Goal: Find specific page/section: Find specific page/section

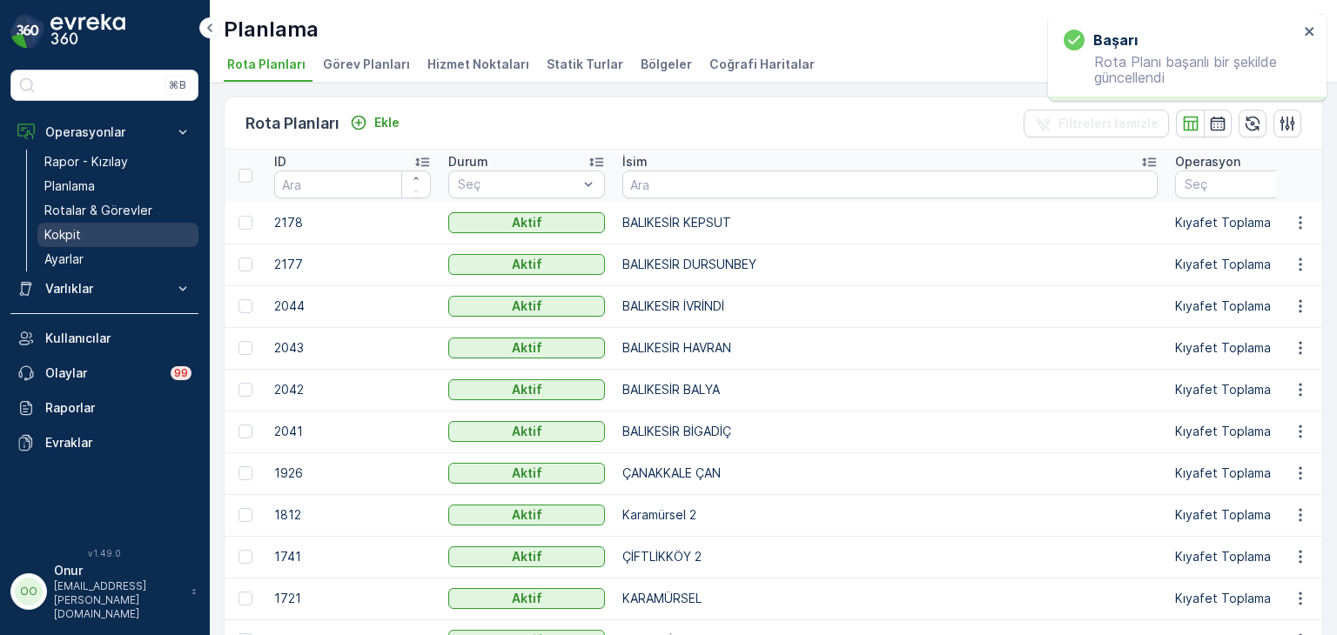
click at [77, 241] on p "Kokpit" at bounding box center [62, 234] width 37 height 17
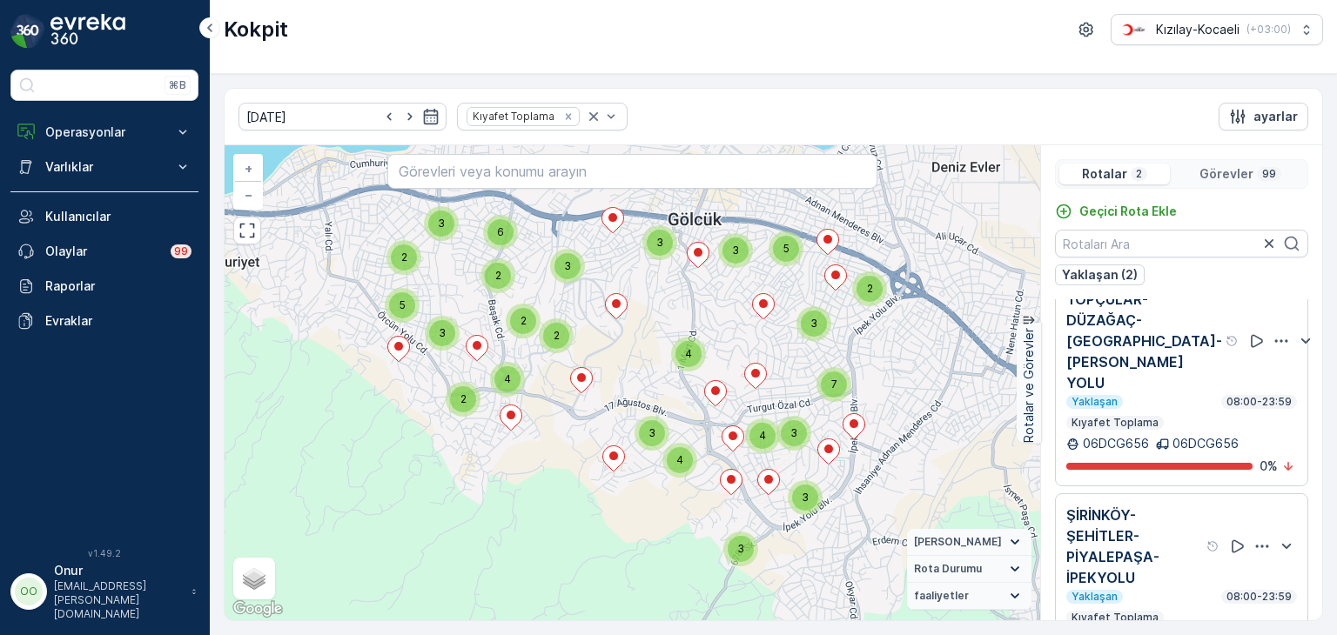
scroll to position [31, 0]
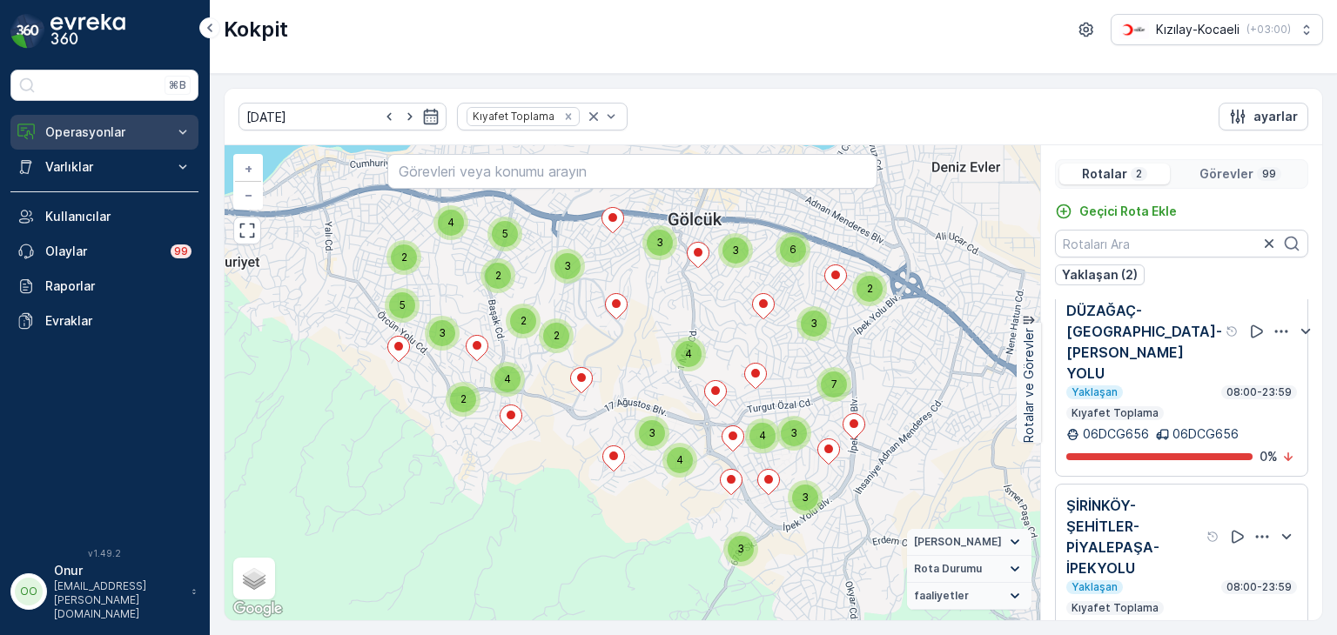
click at [99, 127] on p "Operasyonlar" at bounding box center [104, 132] width 118 height 17
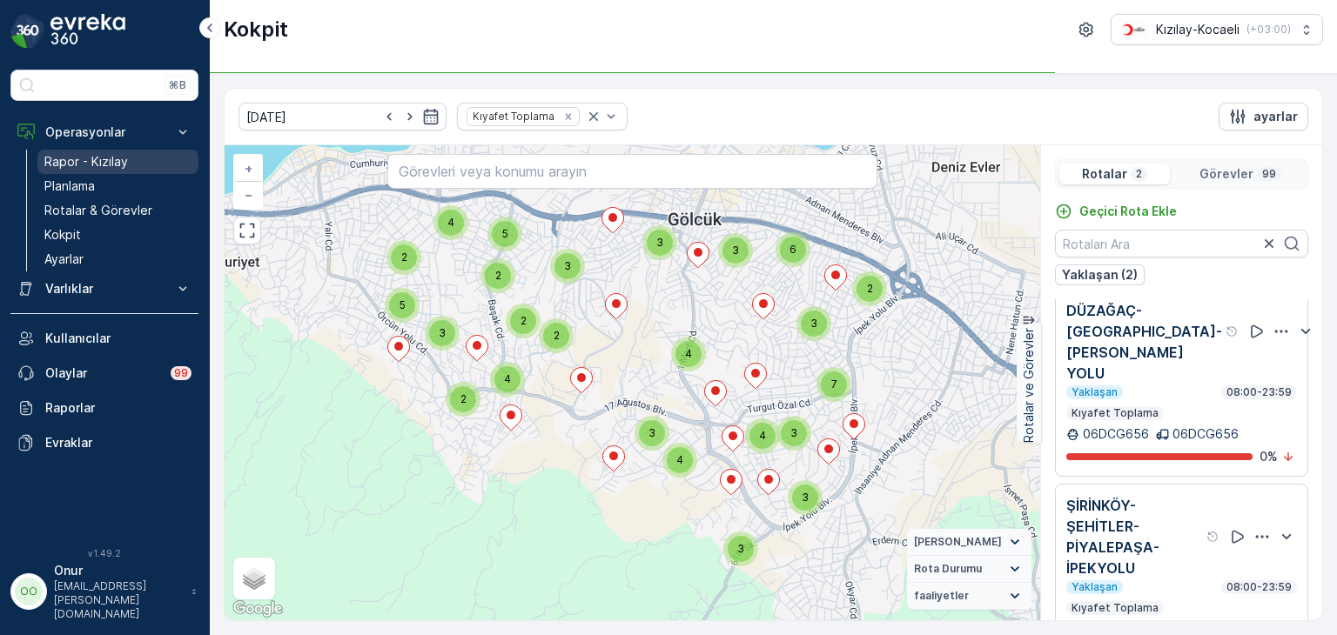
click at [100, 161] on p "Rapor - Kızılay" at bounding box center [86, 161] width 84 height 17
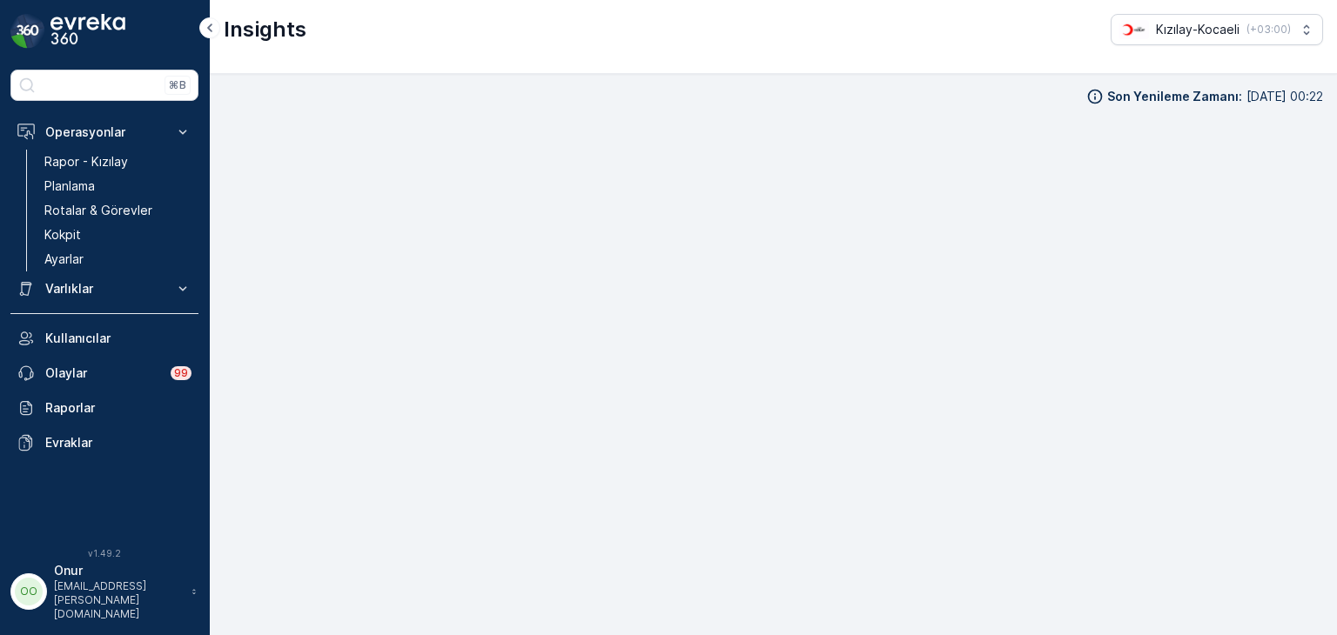
scroll to position [15, 0]
click at [102, 262] on link "Ayarlar" at bounding box center [117, 259] width 161 height 24
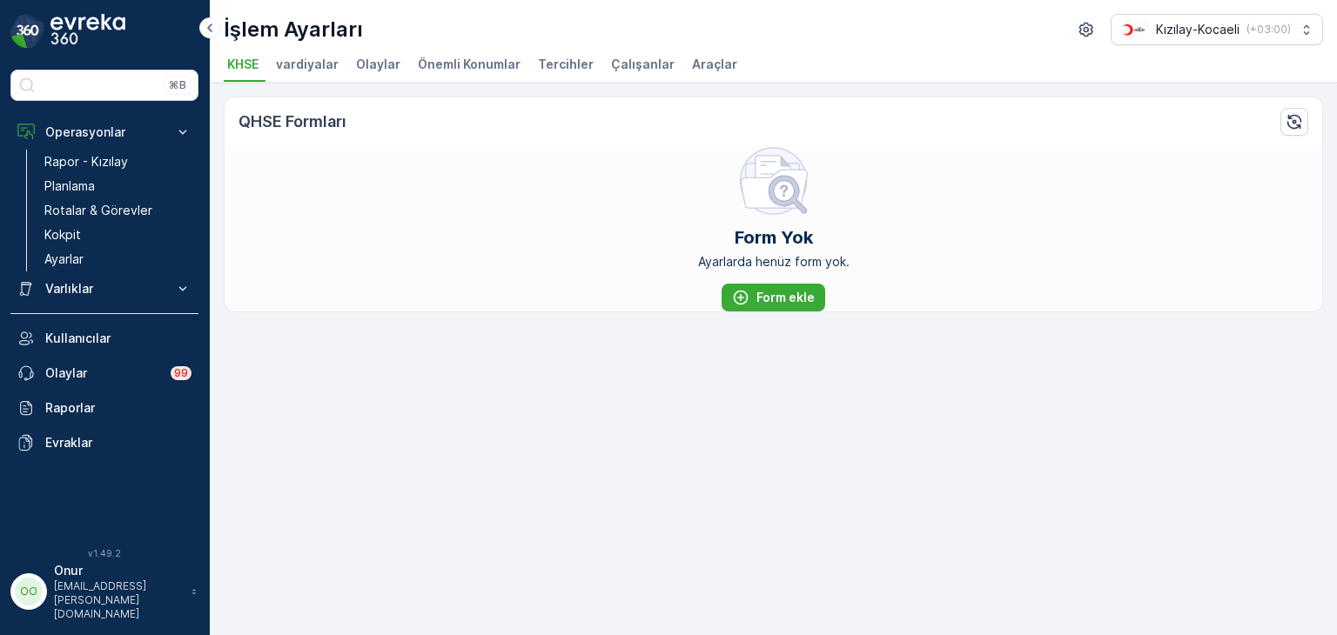
click at [132, 607] on p "[EMAIL_ADDRESS][PERSON_NAME][DOMAIN_NAME]" at bounding box center [118, 601] width 129 height 42
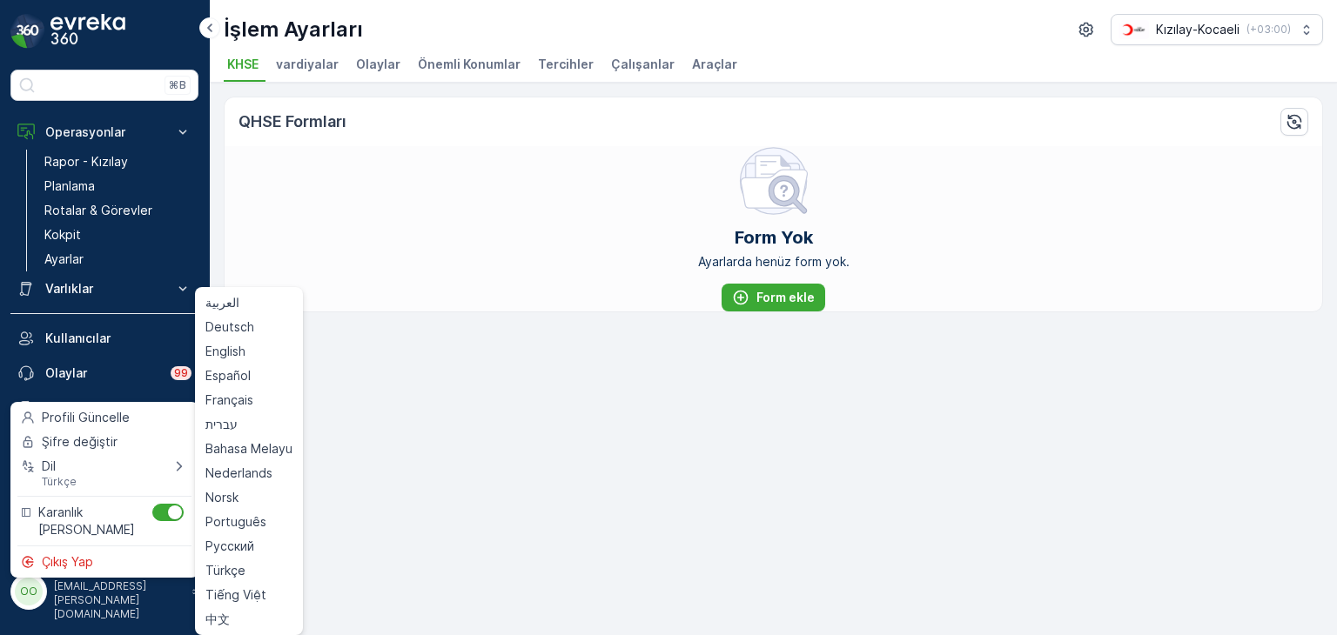
click at [474, 282] on div "Form Yok Ayarlarda henüz form yok. Form ekle" at bounding box center [774, 228] width 1098 height 165
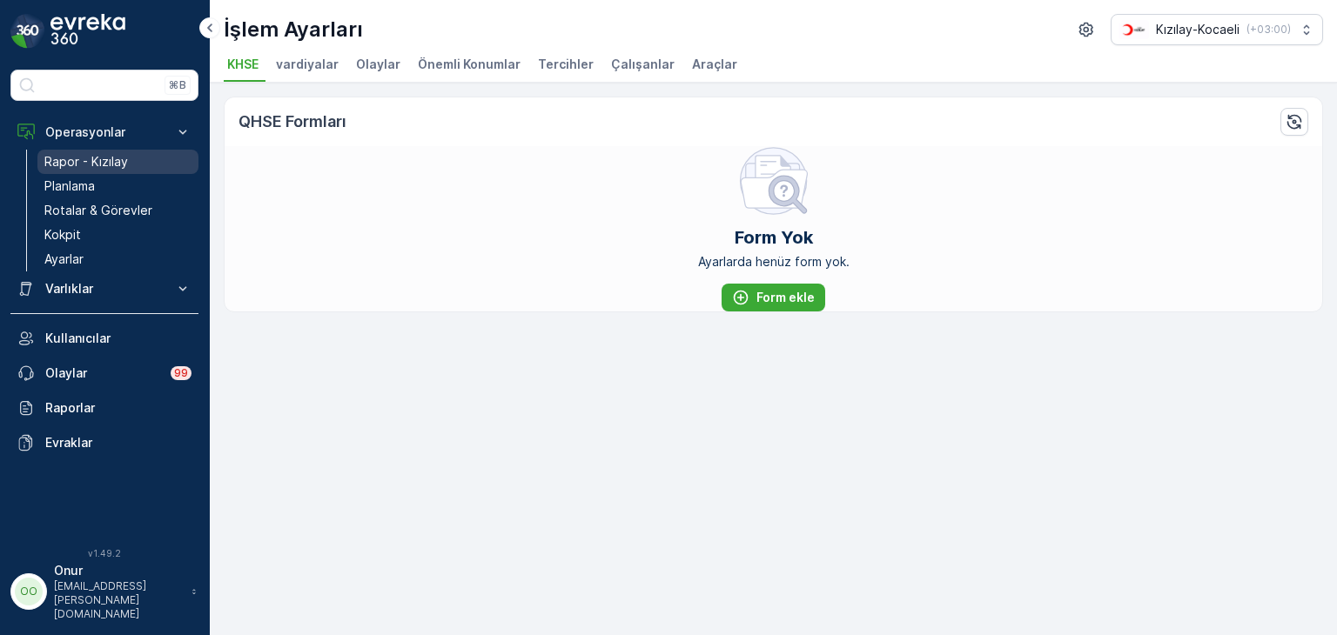
click at [88, 168] on p "Rapor - Kızılay" at bounding box center [86, 161] width 84 height 17
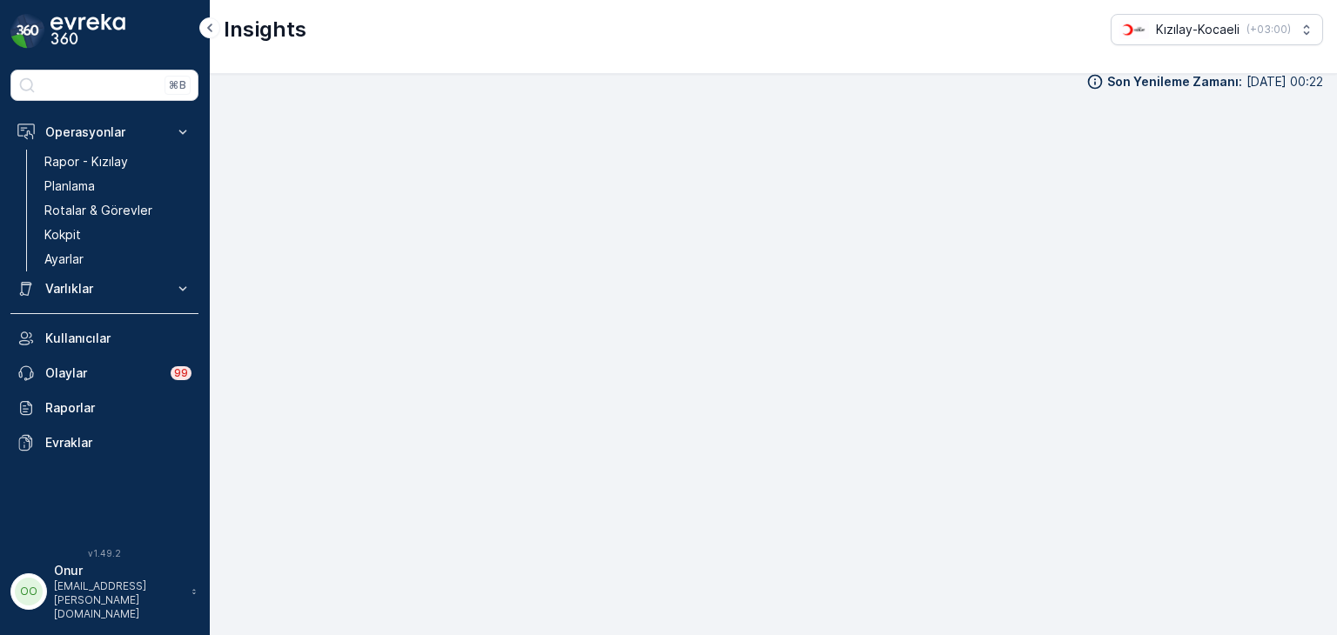
scroll to position [17, 0]
click at [70, 186] on p "Planlama" at bounding box center [69, 186] width 50 height 17
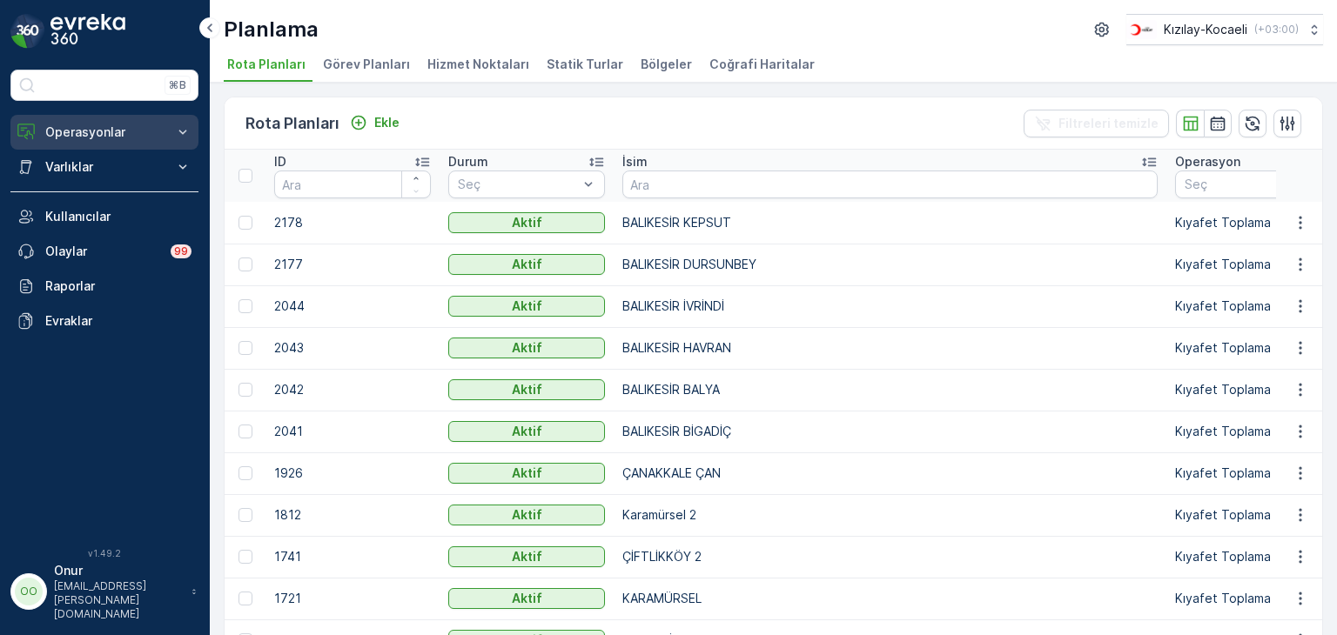
click at [118, 131] on p "Operasyonlar" at bounding box center [104, 132] width 118 height 17
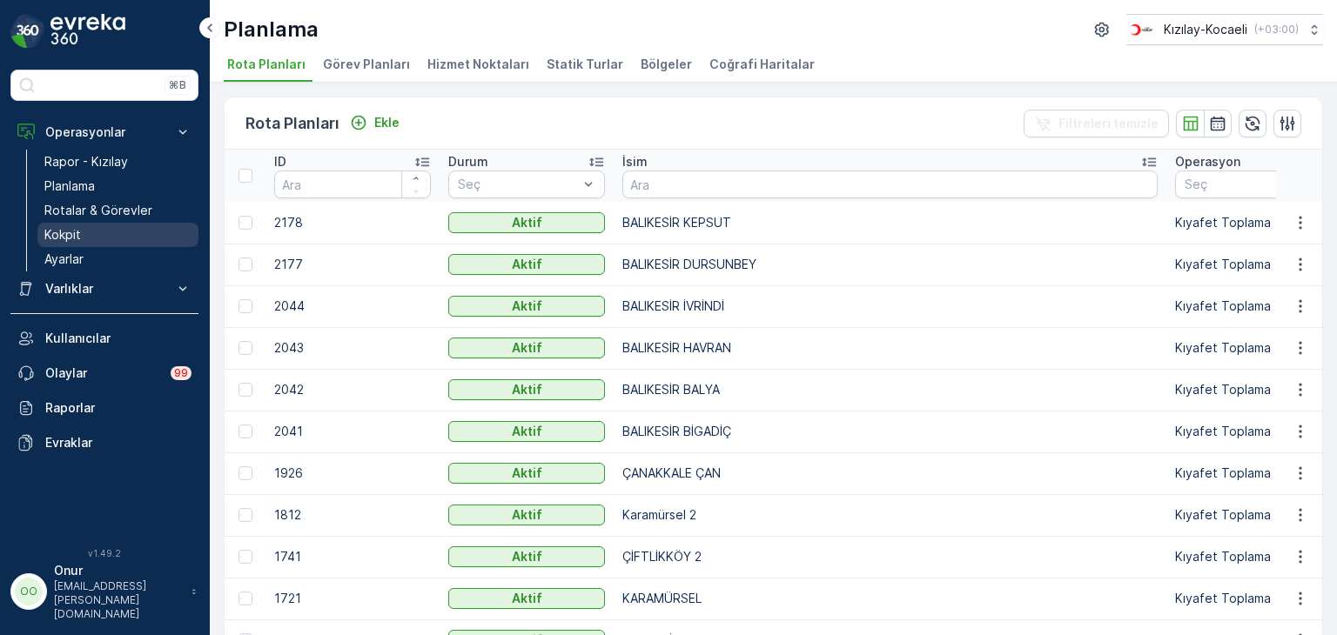
click at [83, 231] on link "Kokpit" at bounding box center [117, 235] width 161 height 24
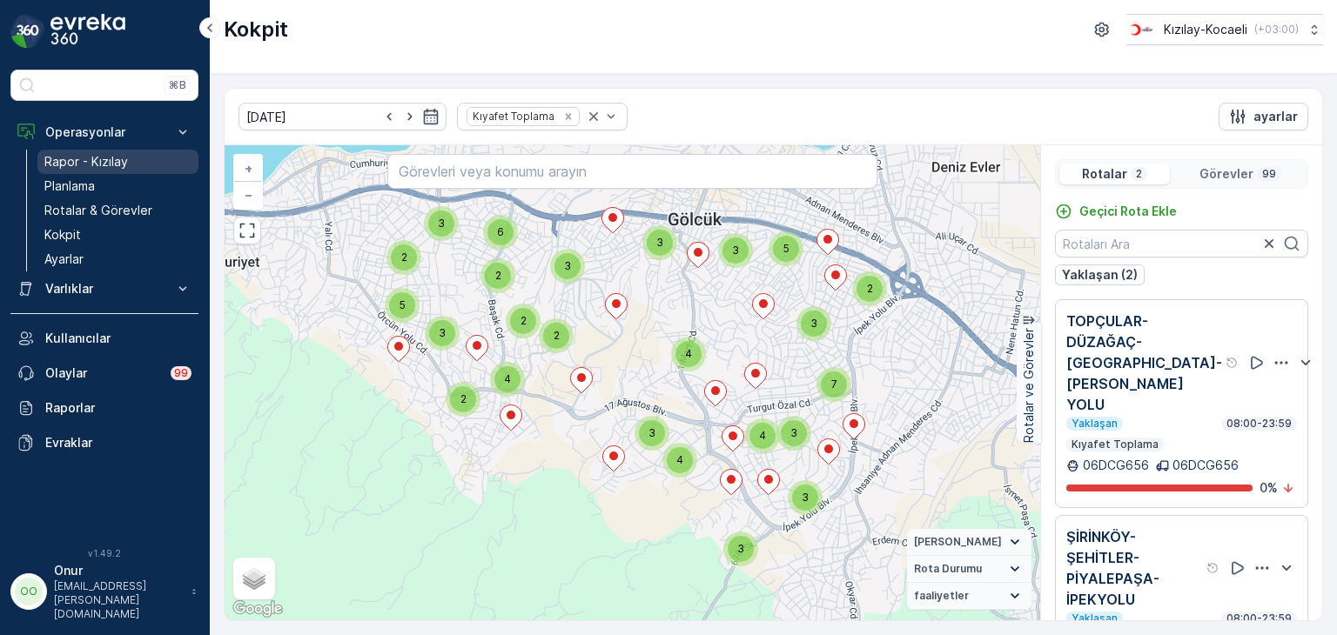
click at [93, 156] on p "Rapor - Kızılay" at bounding box center [86, 161] width 84 height 17
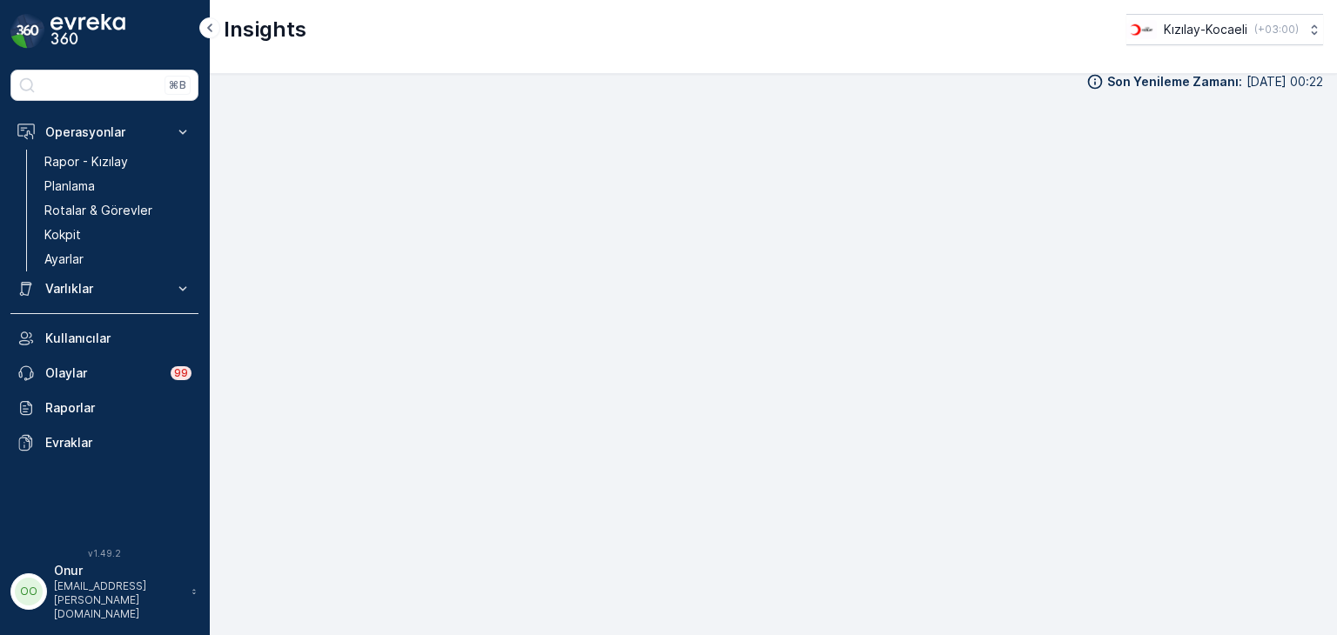
scroll to position [17, 0]
